Goal: Task Accomplishment & Management: Manage account settings

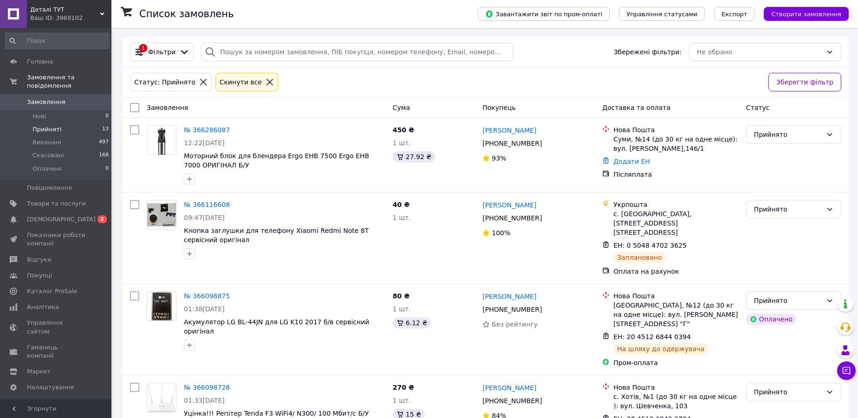
click at [63, 98] on span "Замовлення" at bounding box center [56, 102] width 59 height 8
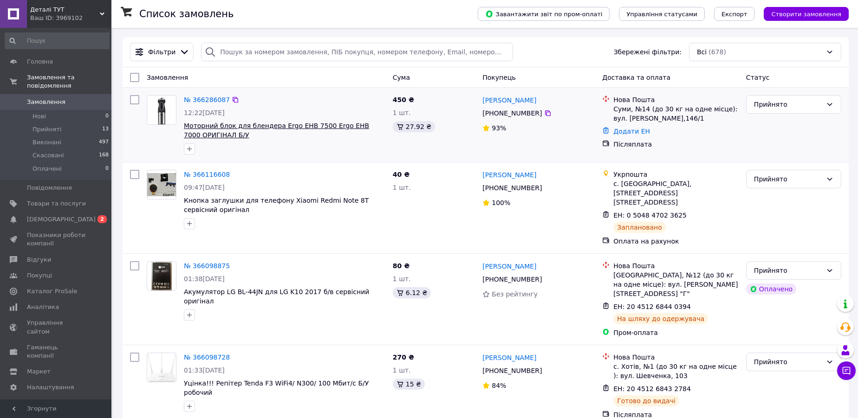
click at [280, 124] on span "Моторний блок для блендера Ergo EHB 7500 Ergo EHB 7000 ОРИГІНАЛ Б/У" at bounding box center [276, 130] width 185 height 17
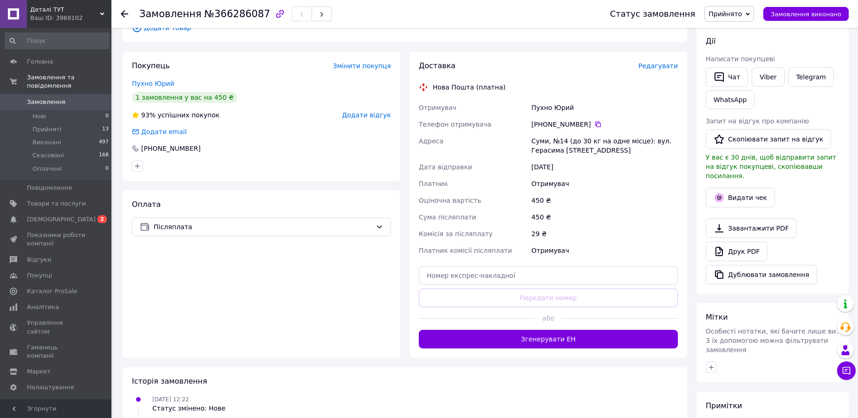
scroll to position [169, 0]
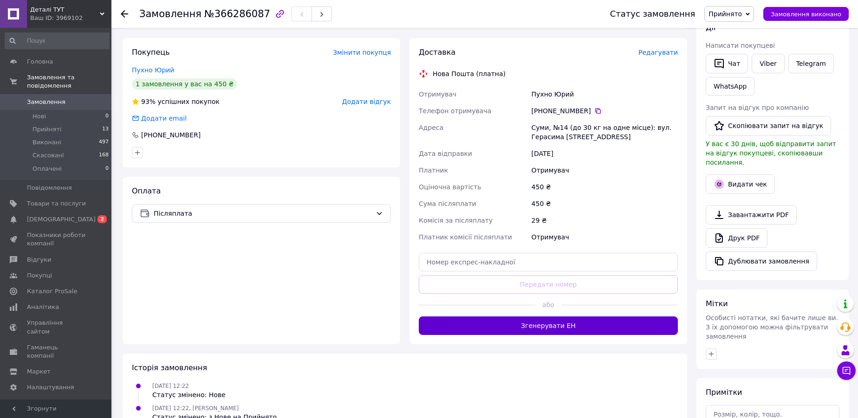
click at [539, 332] on button "Згенерувати ЕН" at bounding box center [548, 326] width 259 height 19
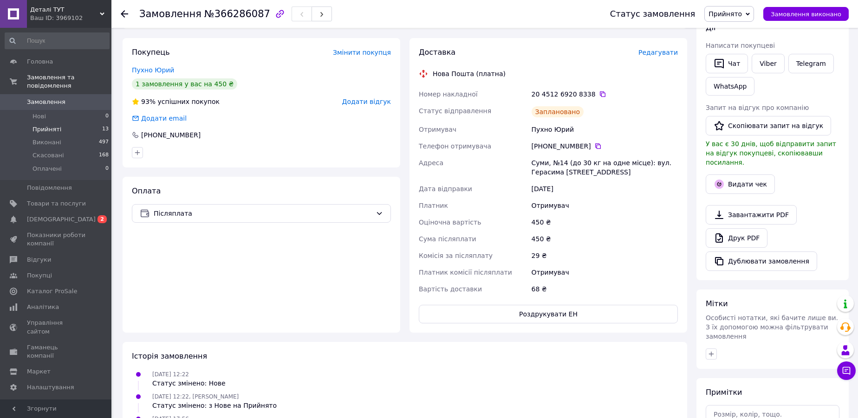
click at [82, 126] on li "Прийняті 13" at bounding box center [57, 129] width 114 height 13
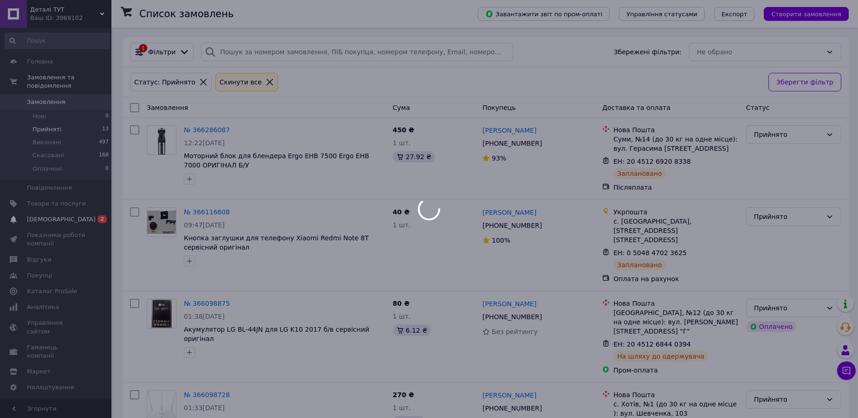
click at [81, 209] on div at bounding box center [429, 209] width 858 height 418
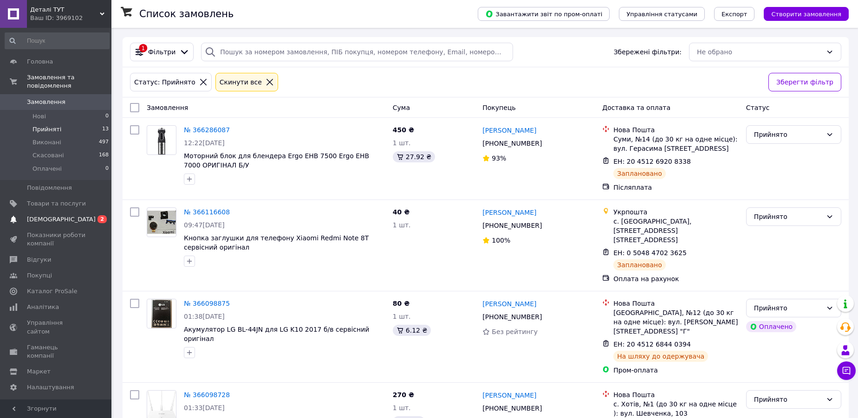
click at [76, 215] on span "[DEMOGRAPHIC_DATA]" at bounding box center [56, 219] width 59 height 8
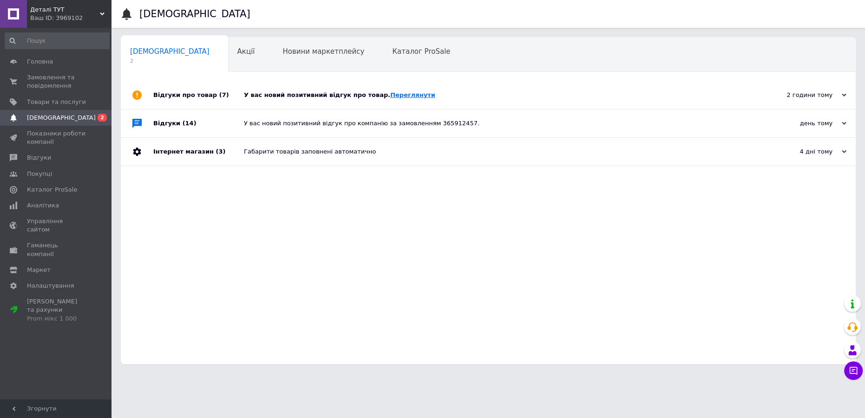
click at [390, 92] on link "Переглянути" at bounding box center [412, 94] width 45 height 7
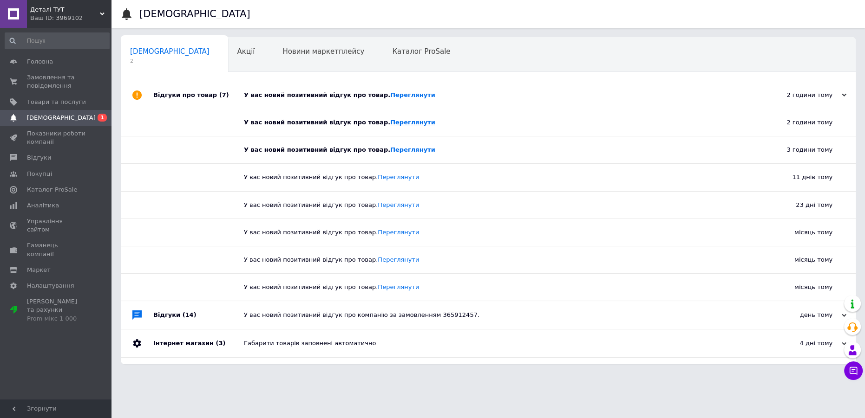
click at [390, 122] on link "Переглянути" at bounding box center [412, 122] width 45 height 7
click at [398, 146] on div "У вас новий позитивний відгук про товар. Переглянути" at bounding box center [491, 150] width 495 height 8
click at [398, 148] on link "Переглянути" at bounding box center [412, 149] width 45 height 7
click at [93, 117] on span "0 1" at bounding box center [99, 118] width 26 height 8
click at [54, 89] on span "Замовлення та повідомлення" at bounding box center [56, 81] width 59 height 17
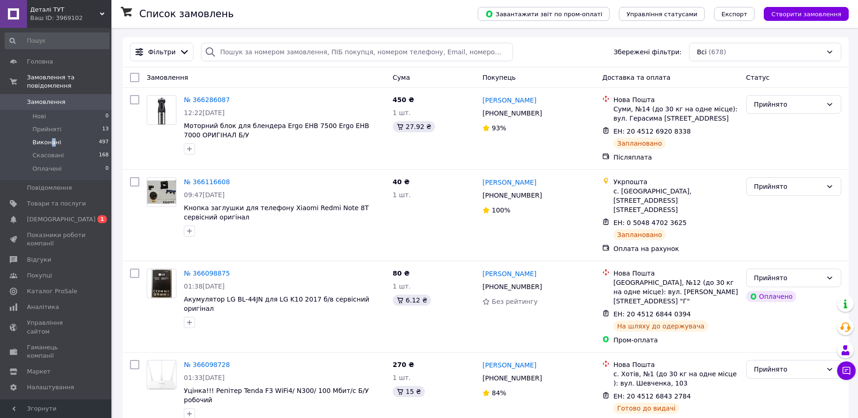
click at [51, 138] on span "Виконані" at bounding box center [47, 142] width 29 height 8
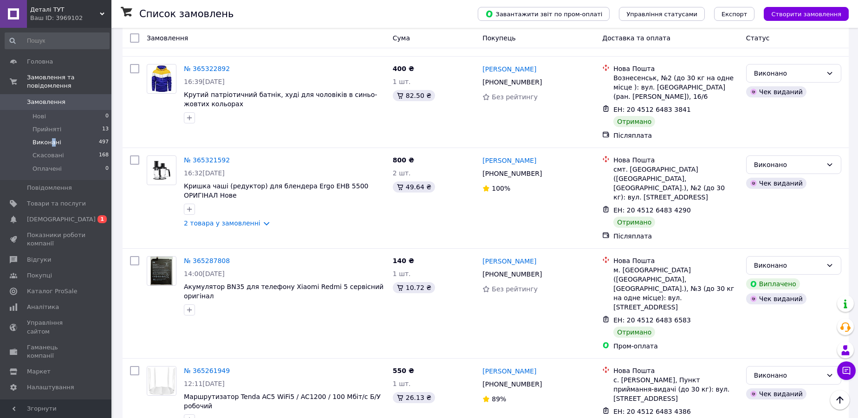
scroll to position [1055, 0]
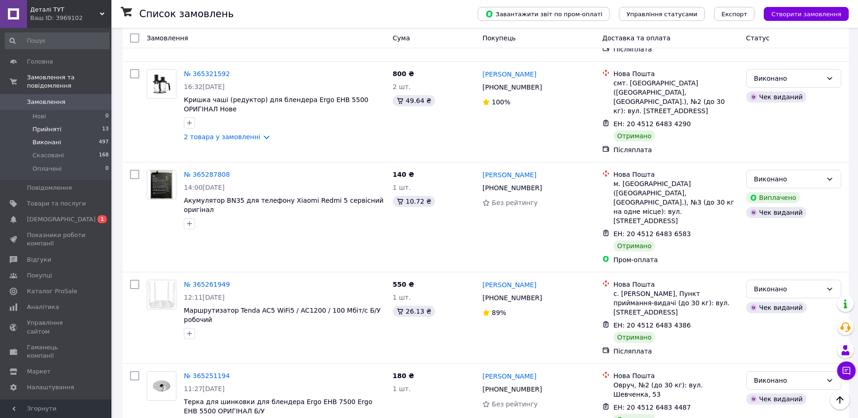
click at [58, 125] on span "Прийняті" at bounding box center [47, 129] width 29 height 8
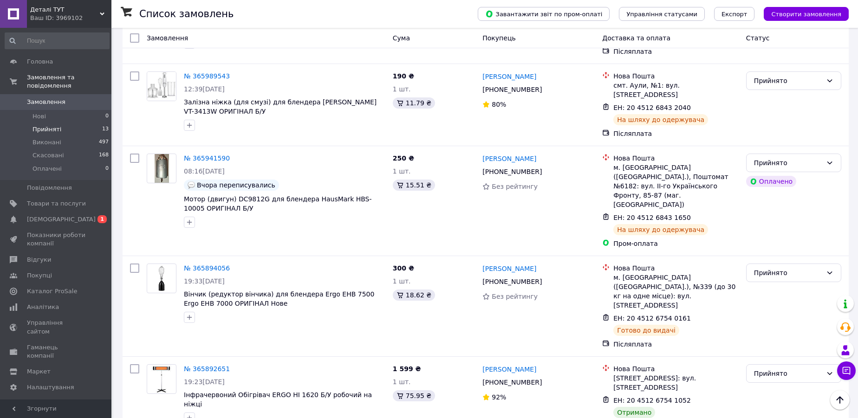
scroll to position [479, 0]
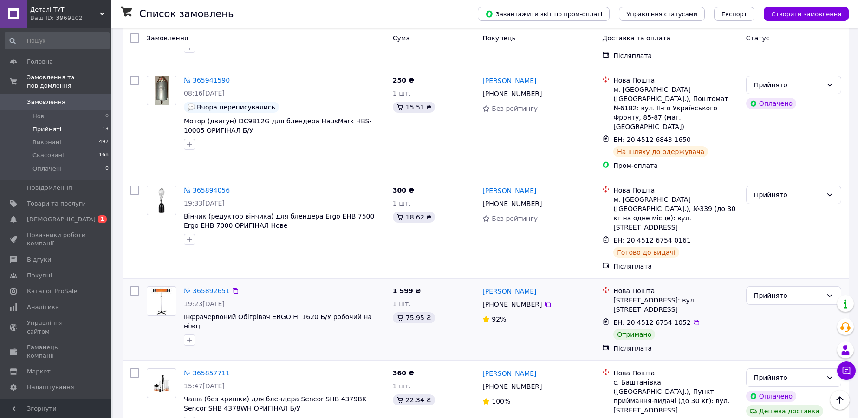
click at [292, 313] on span "Інфрачервоний Обігрівач ERGO HI 1620 Б/У робочий на ніжці" at bounding box center [278, 321] width 188 height 17
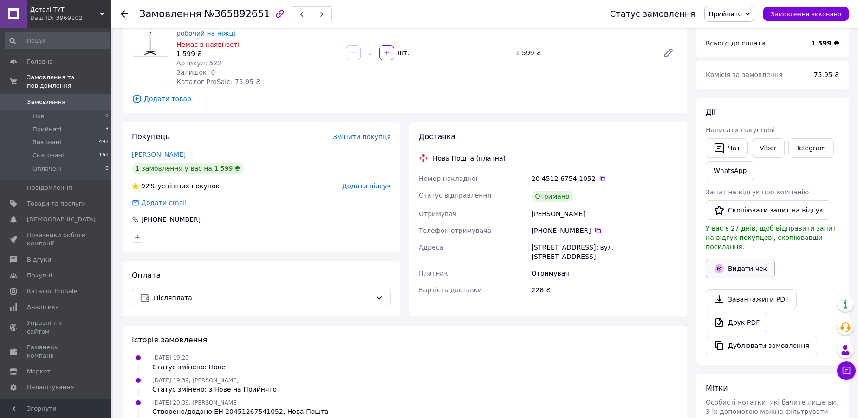
scroll to position [84, 0]
click at [745, 262] on button "Видати чек" at bounding box center [740, 269] width 69 height 20
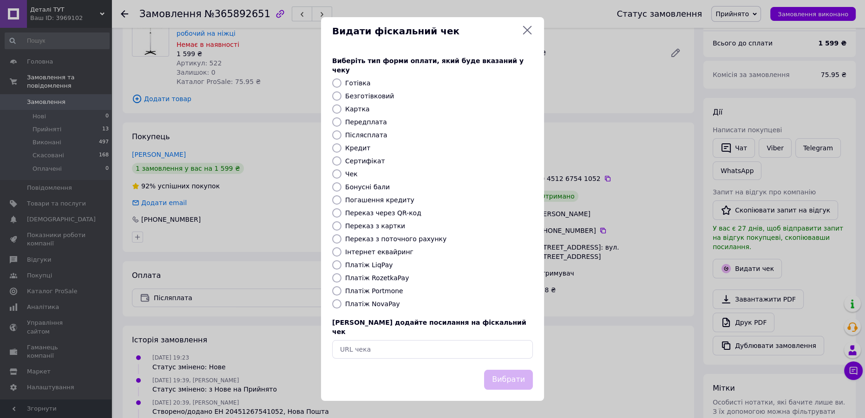
click at [345, 133] on label "Післясплата" at bounding box center [366, 134] width 42 height 7
click at [341, 133] on input "Післясплата" at bounding box center [336, 134] width 9 height 9
radio input "true"
click at [508, 371] on button "Вибрати" at bounding box center [508, 380] width 49 height 20
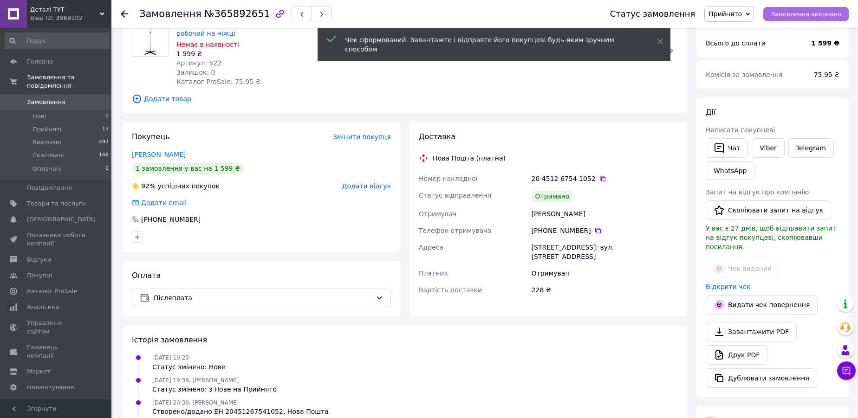
click at [795, 13] on span "Замовлення виконано" at bounding box center [806, 14] width 71 height 7
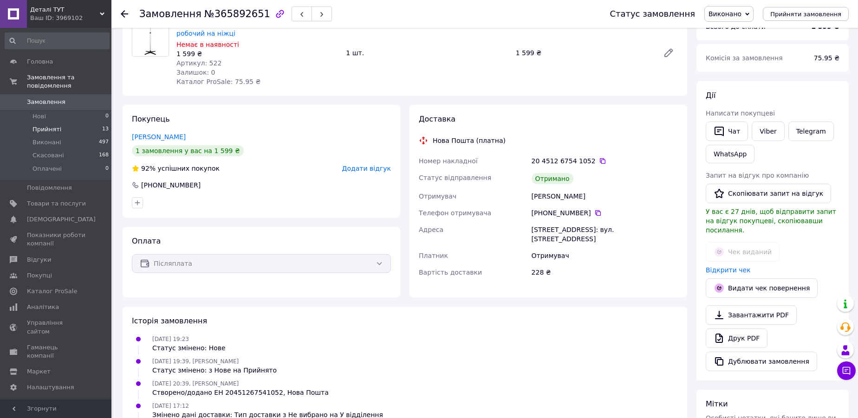
click at [75, 123] on li "Прийняті 13" at bounding box center [57, 129] width 114 height 13
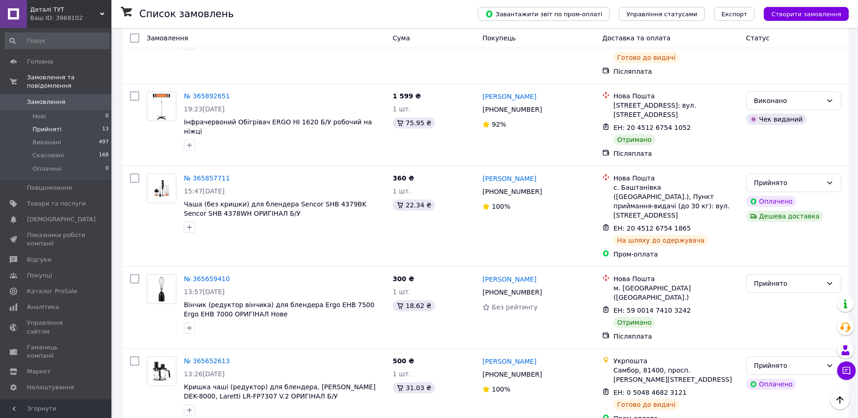
scroll to position [675, 0]
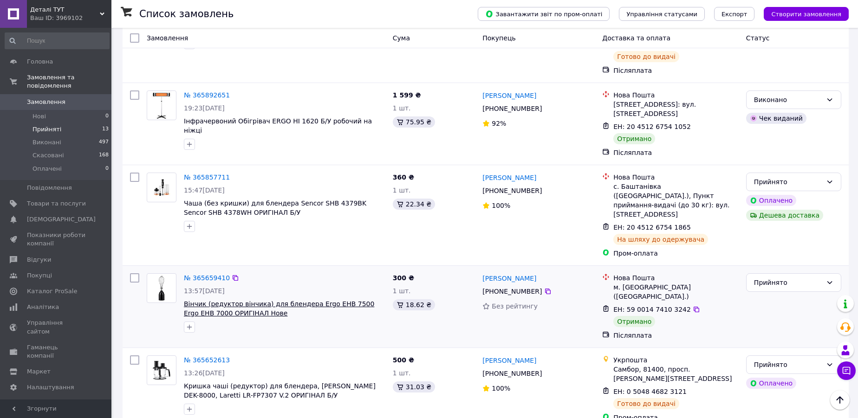
click at [307, 300] on span "Вінчик (редуктор вінчика) для блендера Ergo EHB 7500 Ergo EHB 7000 ОРИГІНАЛ Нове" at bounding box center [279, 308] width 190 height 17
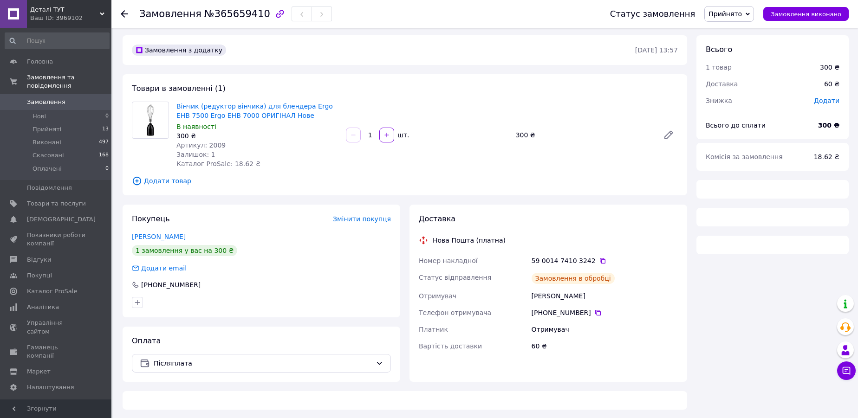
scroll to position [2, 0]
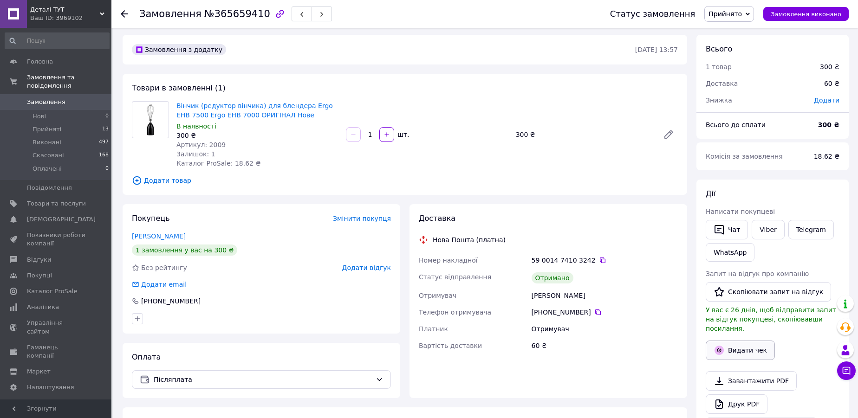
click at [733, 349] on button "Видати чек" at bounding box center [740, 351] width 69 height 20
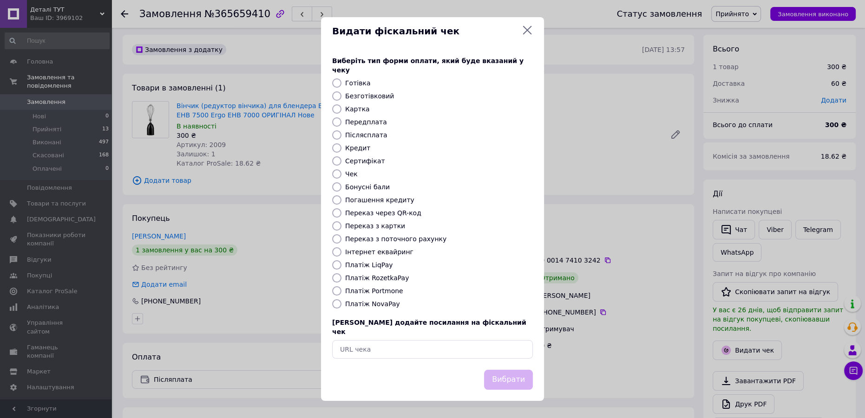
click at [369, 129] on div "Виберіть тип форми оплати, який буде вказаний у чеку Готівка Безготівковий Карт…" at bounding box center [432, 207] width 223 height 325
click at [366, 134] on label "Післясплата" at bounding box center [366, 134] width 42 height 7
click at [341, 134] on input "Післясплата" at bounding box center [336, 134] width 9 height 9
radio input "true"
click at [504, 375] on button "Вибрати" at bounding box center [508, 380] width 49 height 20
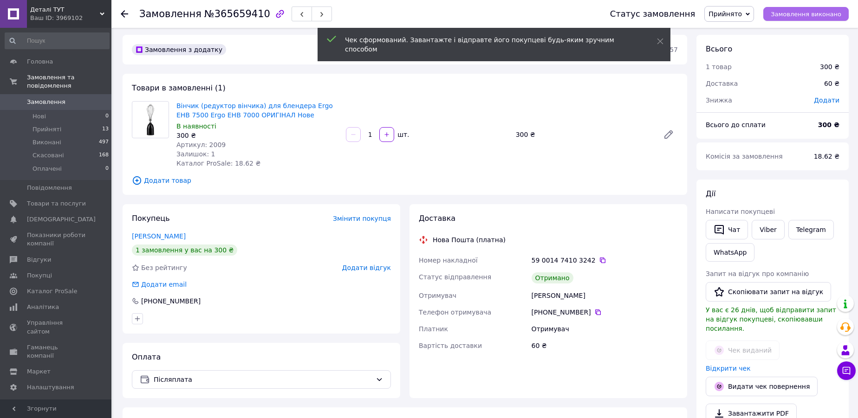
click at [803, 11] on span "Замовлення виконано" at bounding box center [806, 14] width 71 height 7
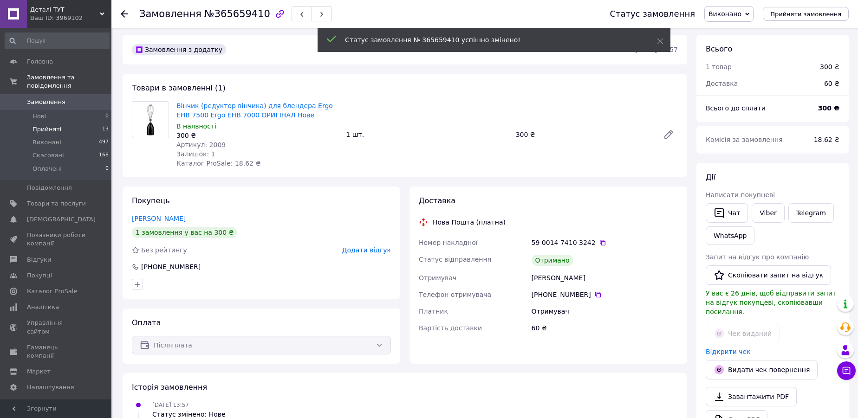
click at [56, 125] on span "Прийняті" at bounding box center [47, 129] width 29 height 8
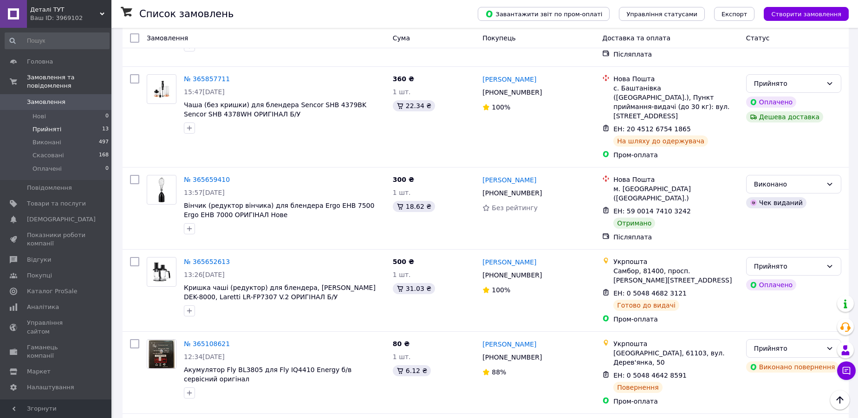
scroll to position [779, 0]
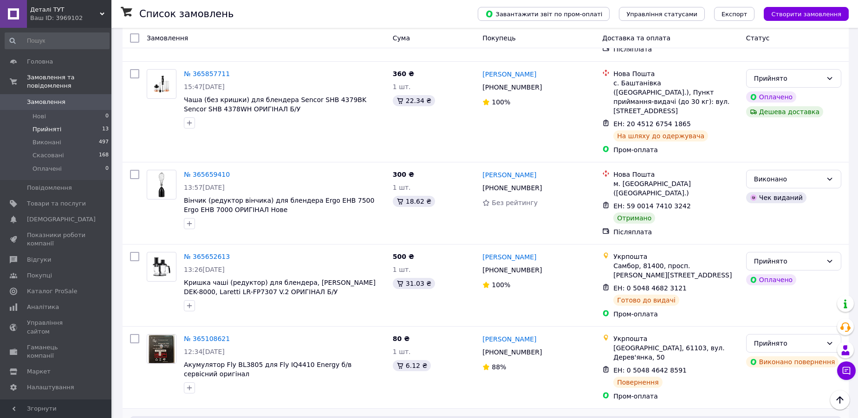
click at [42, 94] on link "Замовлення 0" at bounding box center [57, 102] width 114 height 16
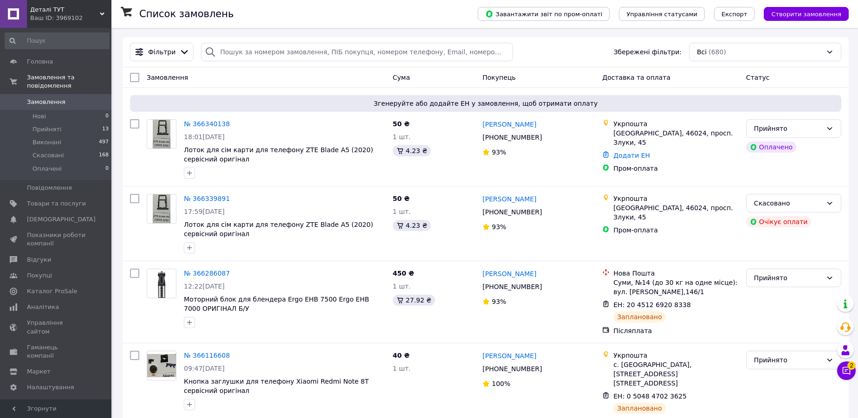
click at [36, 98] on span "Замовлення" at bounding box center [46, 102] width 39 height 8
click at [208, 152] on span "Лоток для сім карти для телефону ZTE Blade A5 (2020) сервісний оригінал" at bounding box center [278, 154] width 189 height 17
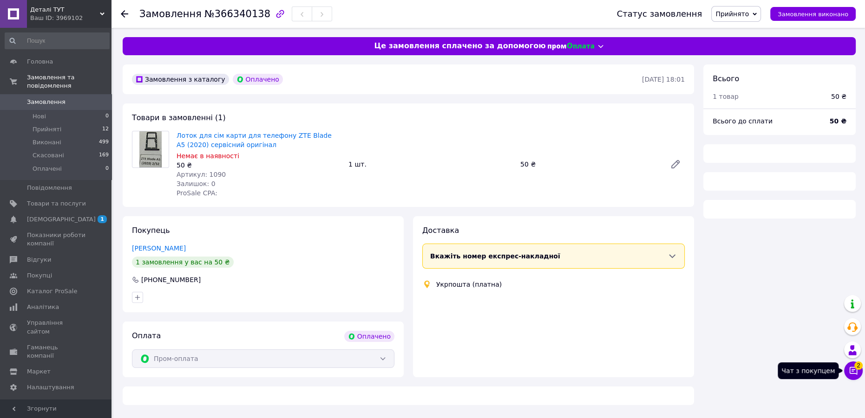
click at [855, 368] on button "Чат з покупцем 2" at bounding box center [853, 371] width 19 height 19
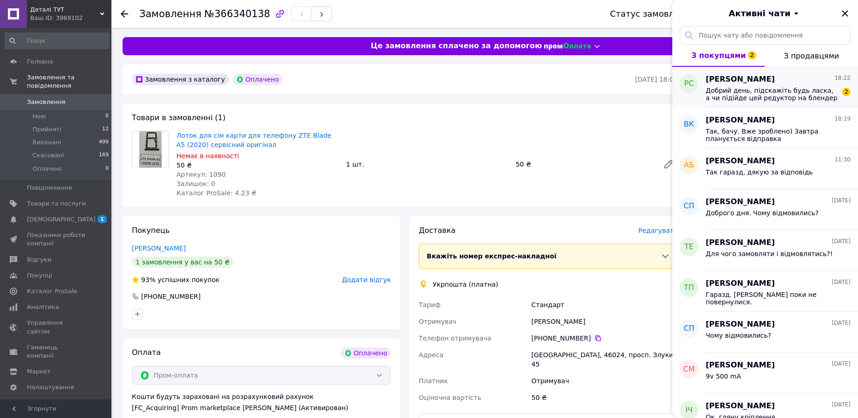
click at [762, 95] on span "Добрий день, підскажіть будь ласка, а чи підійде цей редуктор на блендер Ergo E…" at bounding box center [772, 94] width 132 height 15
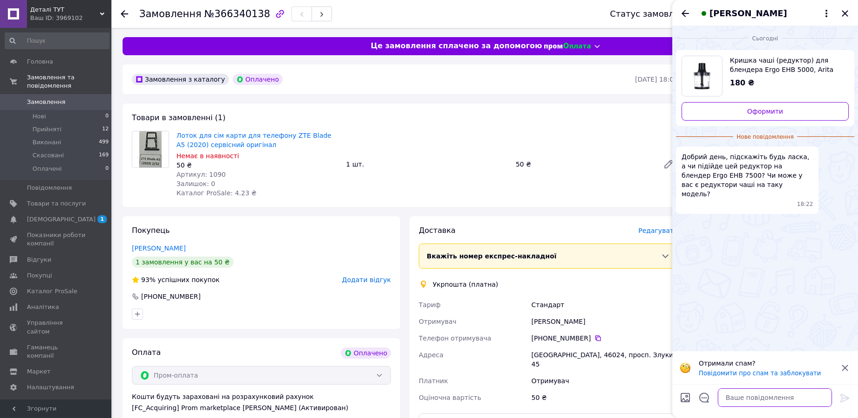
click at [762, 397] on textarea at bounding box center [775, 398] width 114 height 19
type textarea "l"
click at [468, 196] on div "Лоток для сім карти для телефону ZTE Blade A5 (2020) сервісний оригінал Немає в…" at bounding box center [427, 164] width 509 height 71
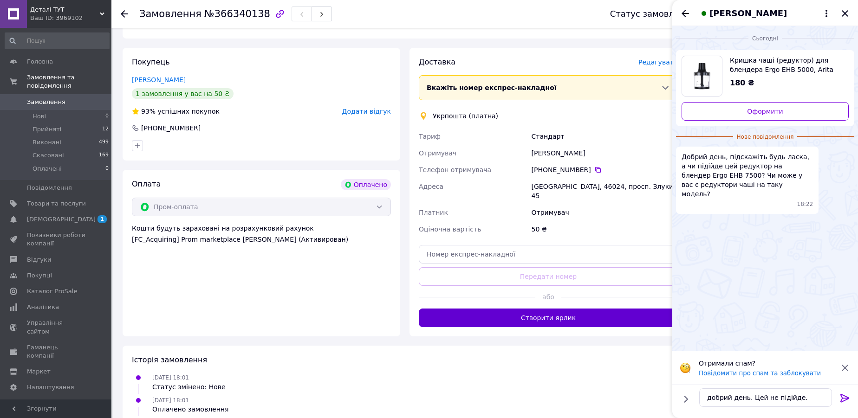
click at [541, 312] on button "Створити ярлик" at bounding box center [548, 318] width 259 height 19
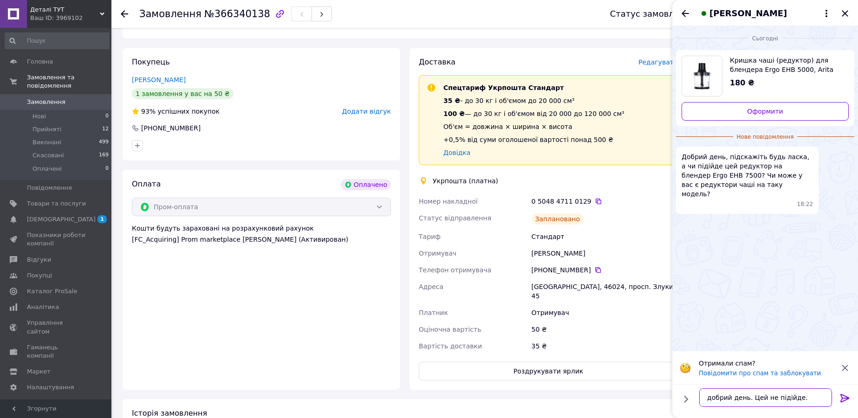
click at [802, 393] on textarea "добрий день. Цей не підійде." at bounding box center [765, 398] width 133 height 19
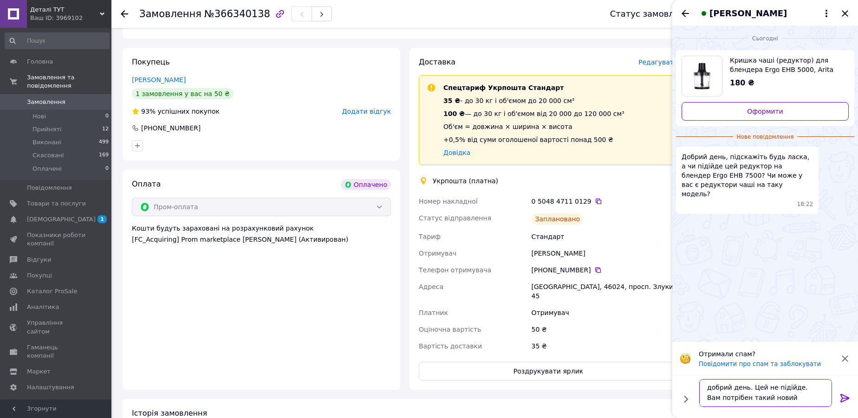
paste textarea "[URL][DOMAIN_NAME]"
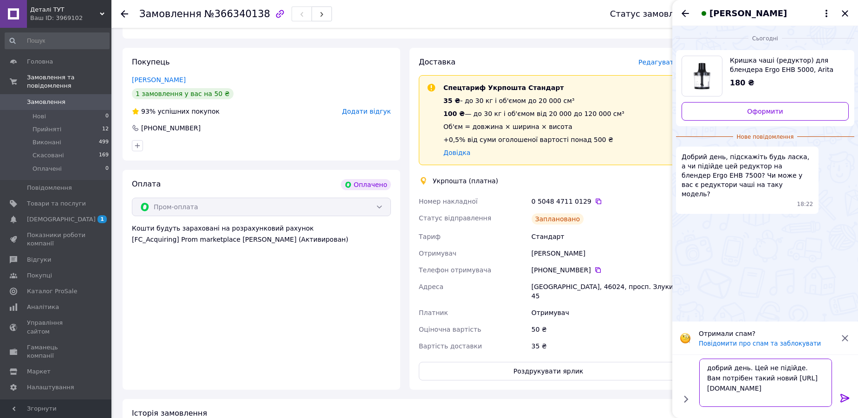
scroll to position [7, 0]
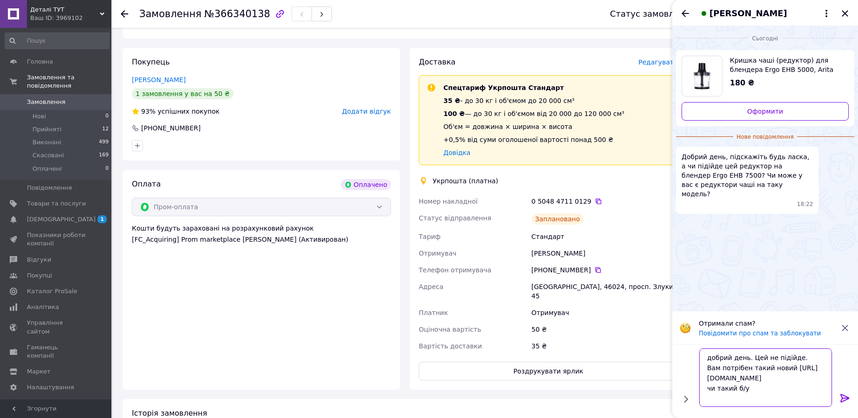
paste textarea "[URL][DOMAIN_NAME]"
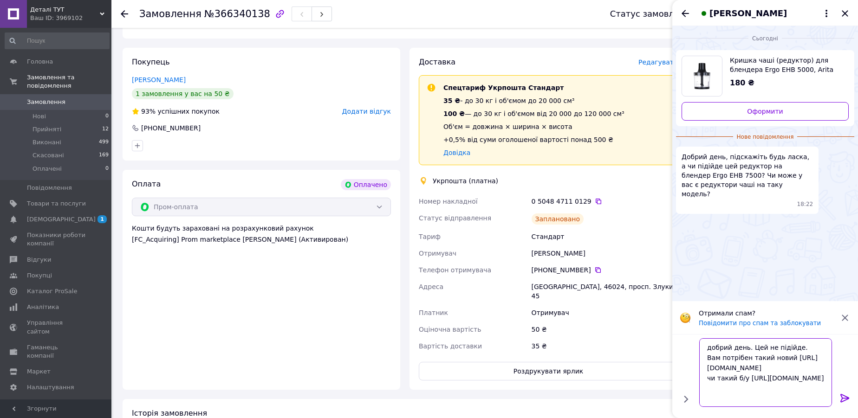
scroll to position [17, 0]
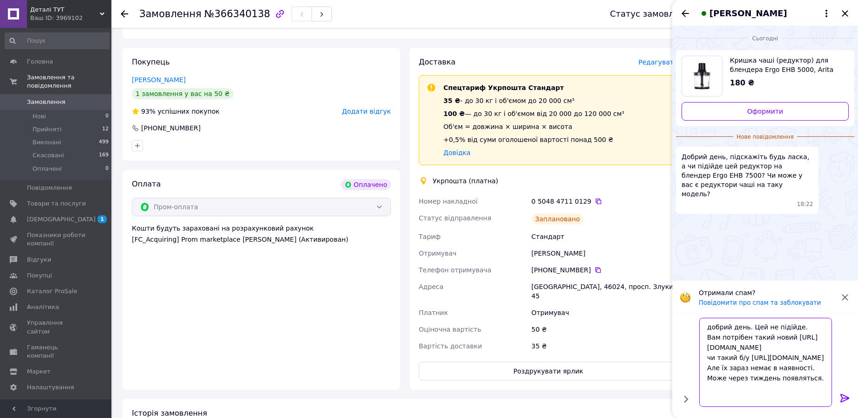
type textarea "добрий день. Цей не підійде. Вам потрібен такий новий [URL][DOMAIN_NAME] чи так…"
click at [849, 395] on icon at bounding box center [845, 398] width 11 height 11
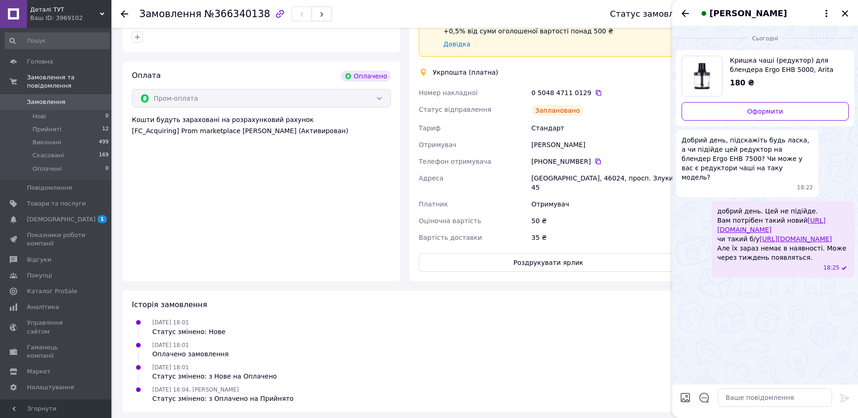
scroll to position [0, 0]
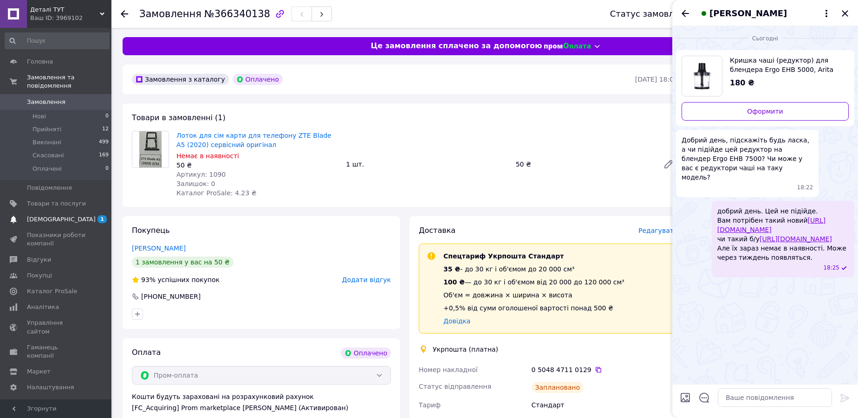
click at [45, 216] on link "[DEMOGRAPHIC_DATA] 1 0" at bounding box center [57, 220] width 114 height 16
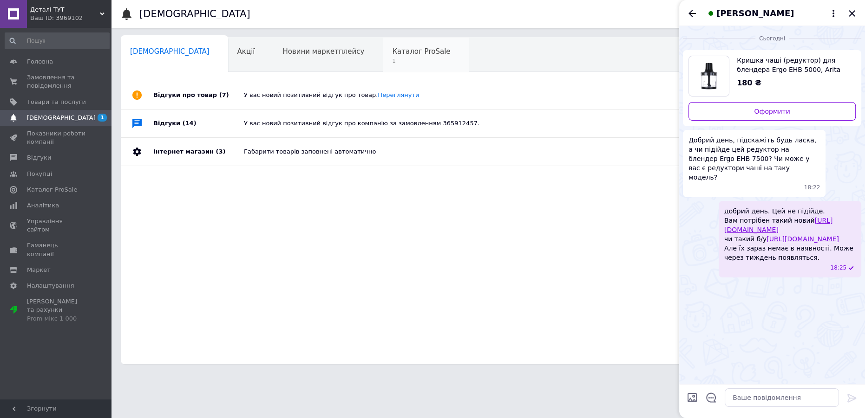
click at [383, 57] on div "Каталог ProSale 1" at bounding box center [426, 55] width 86 height 35
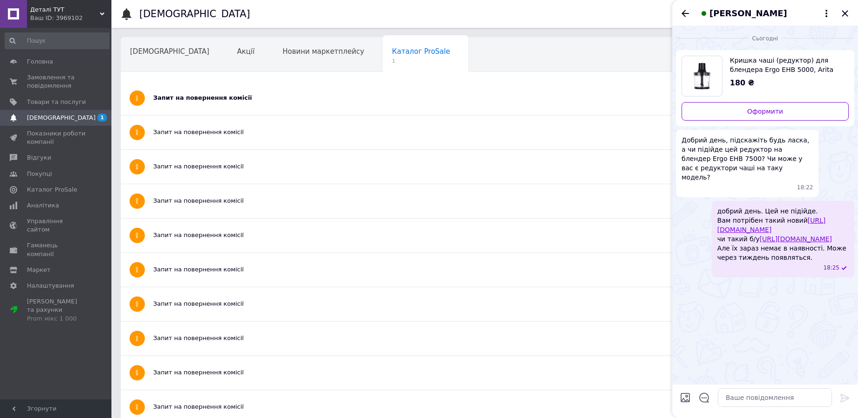
click at [257, 94] on div "Запит на повернення комісії" at bounding box center [449, 98] width 593 height 8
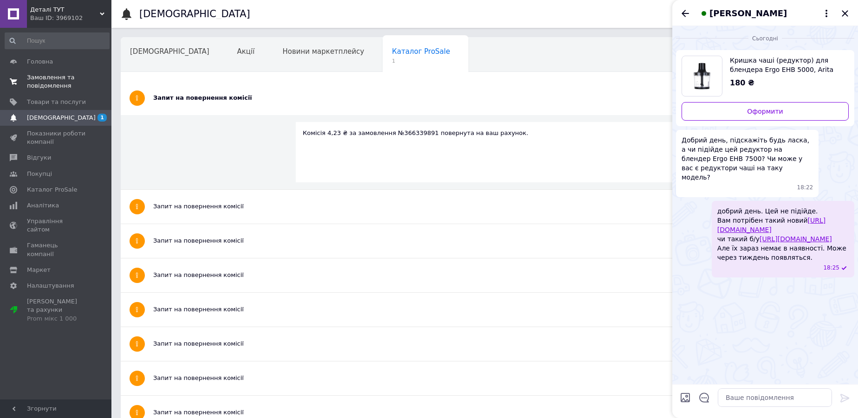
click at [77, 83] on span "Замовлення та повідомлення" at bounding box center [56, 81] width 59 height 17
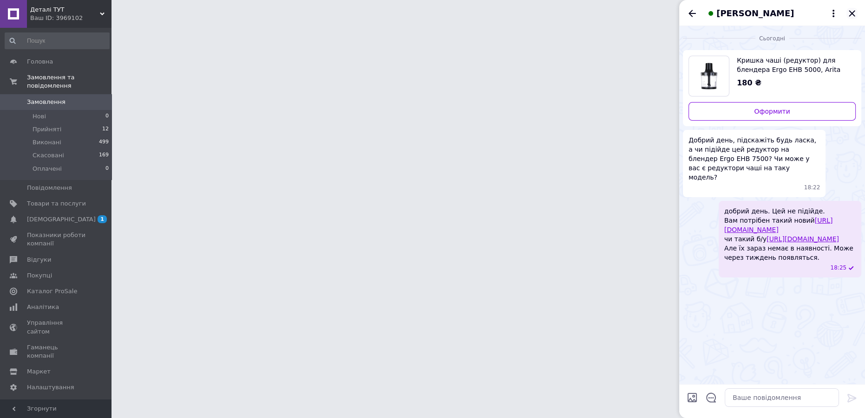
click at [849, 12] on icon "Закрити" at bounding box center [851, 13] width 11 height 11
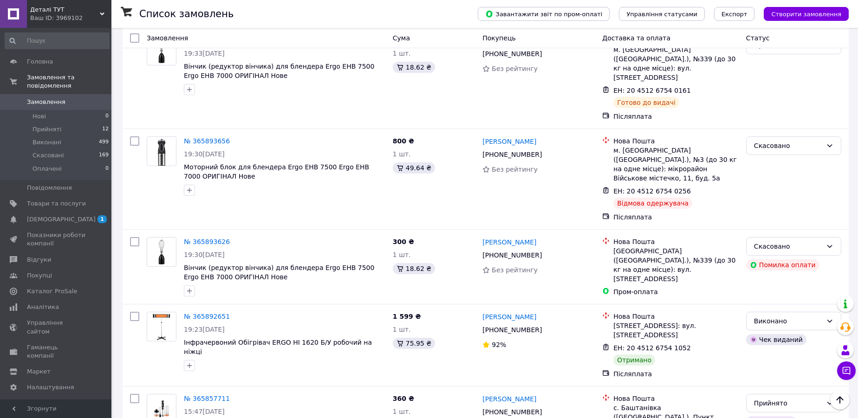
scroll to position [1013, 0]
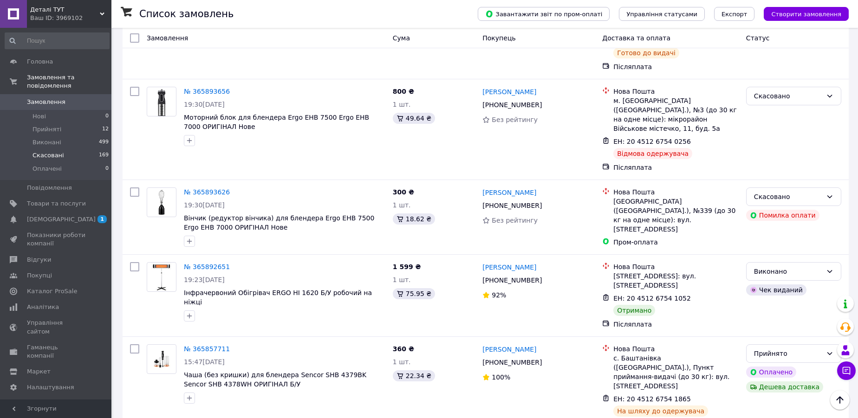
click at [47, 151] on span "Скасовані" at bounding box center [49, 155] width 32 height 8
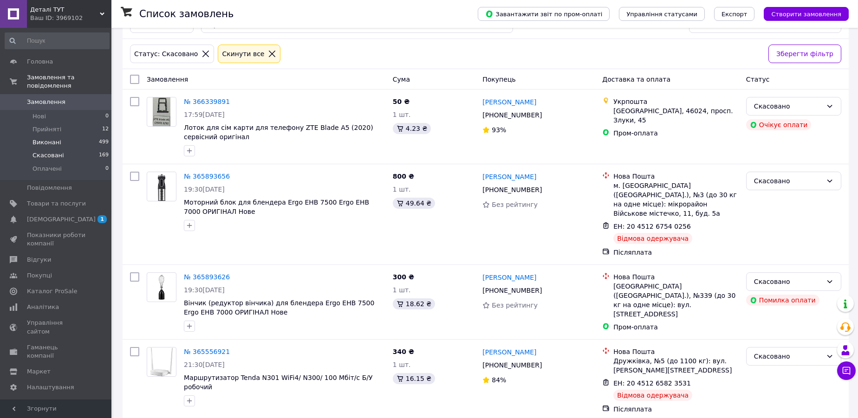
scroll to position [29, 0]
click at [54, 125] on span "Прийняті" at bounding box center [47, 129] width 29 height 8
